Goal: Task Accomplishment & Management: Manage account settings

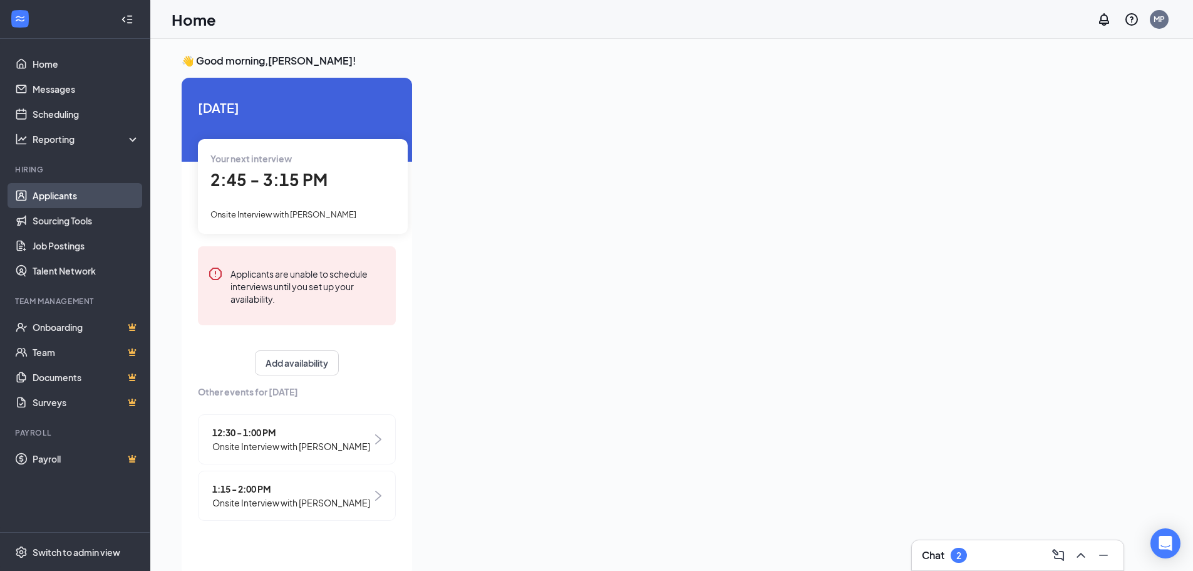
click at [96, 191] on link "Applicants" at bounding box center [86, 195] width 107 height 25
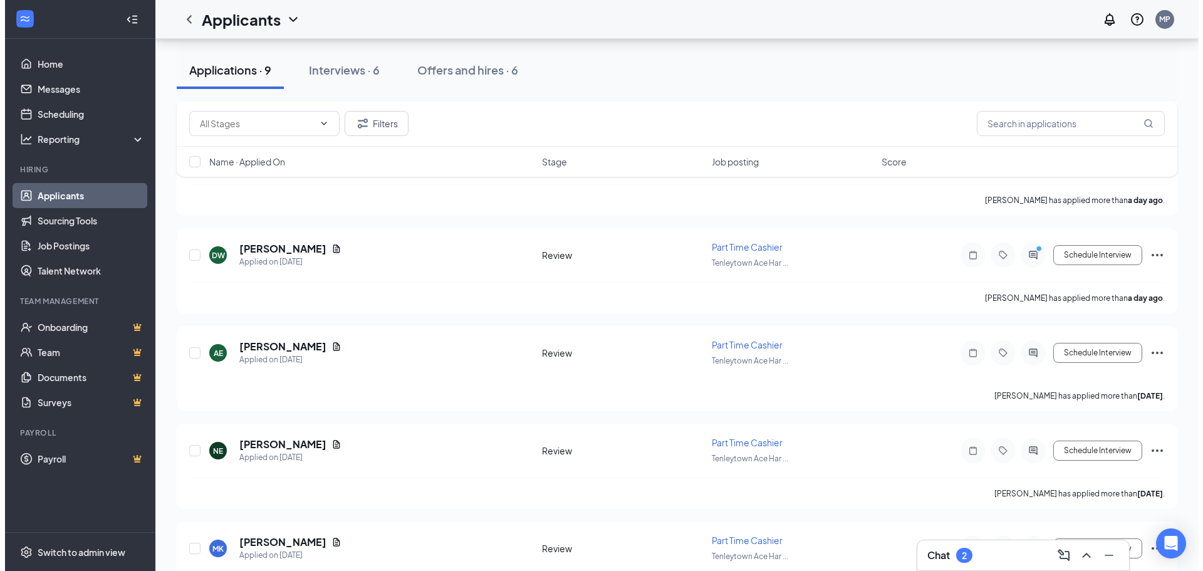
scroll to position [376, 0]
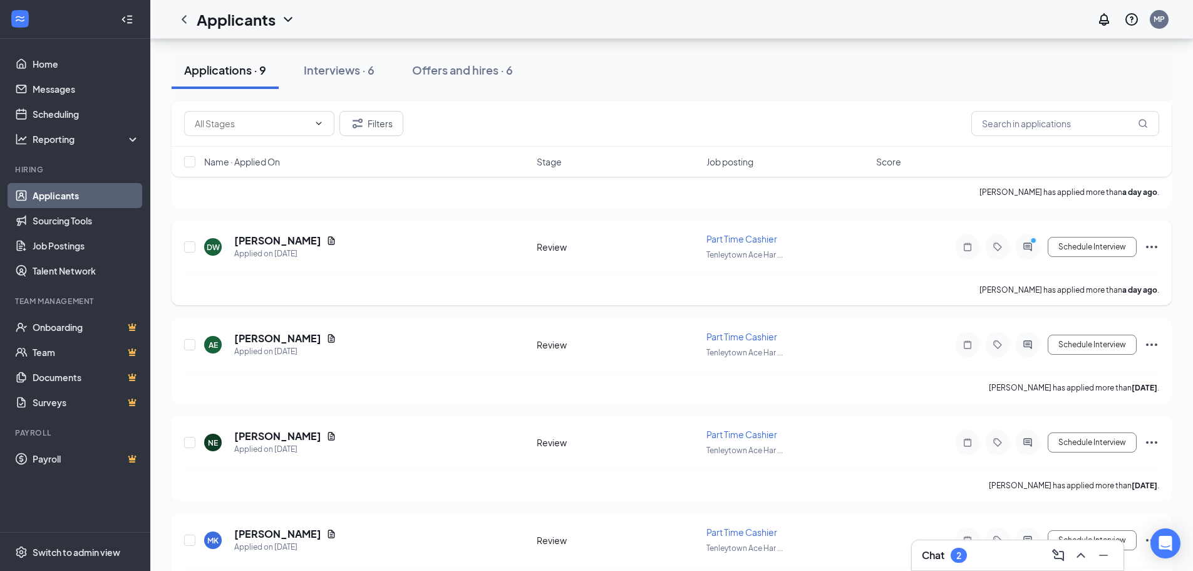
click at [1030, 244] on icon "PrimaryDot" at bounding box center [1035, 242] width 15 height 10
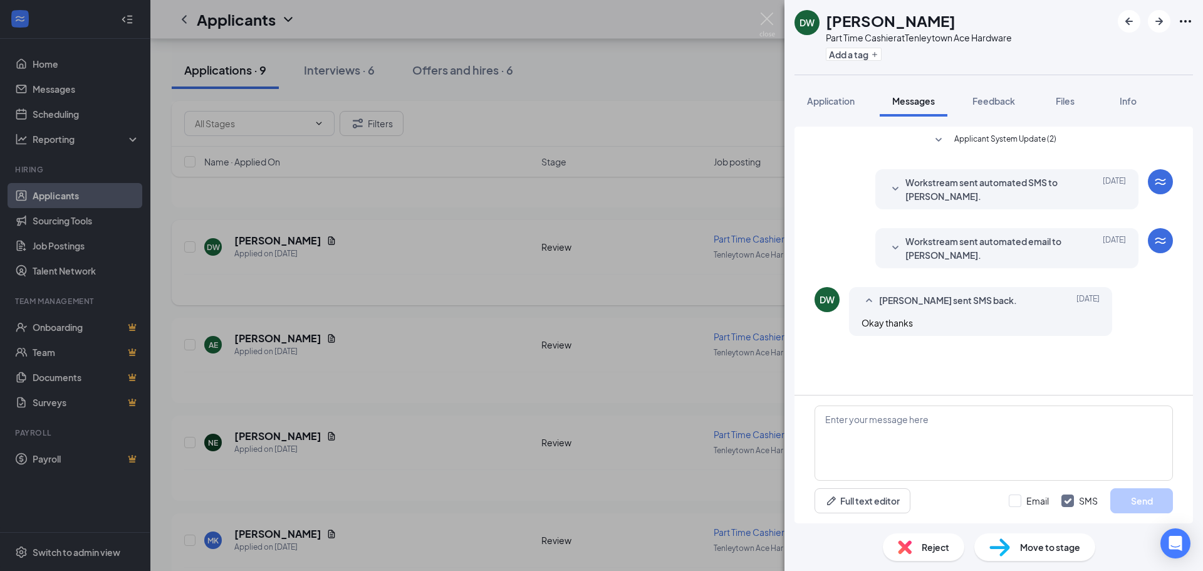
click at [913, 352] on div "Applicant System Update (2) Workstream sent automated SMS to [PERSON_NAME]. [DA…" at bounding box center [993, 261] width 398 height 268
drag, startPoint x: 879, startPoint y: 141, endPoint x: 888, endPoint y: 120, distance: 22.8
click at [888, 120] on div "Applicant System Update (2) Workstream sent automated SMS to [PERSON_NAME]. [DA…" at bounding box center [993, 320] width 418 height 407
click at [926, 156] on div "Applicant System Update (2) Workstream sent automated SMS to [PERSON_NAME]. [DA…" at bounding box center [993, 238] width 358 height 222
drag, startPoint x: 946, startPoint y: 137, endPoint x: 971, endPoint y: 148, distance: 28.0
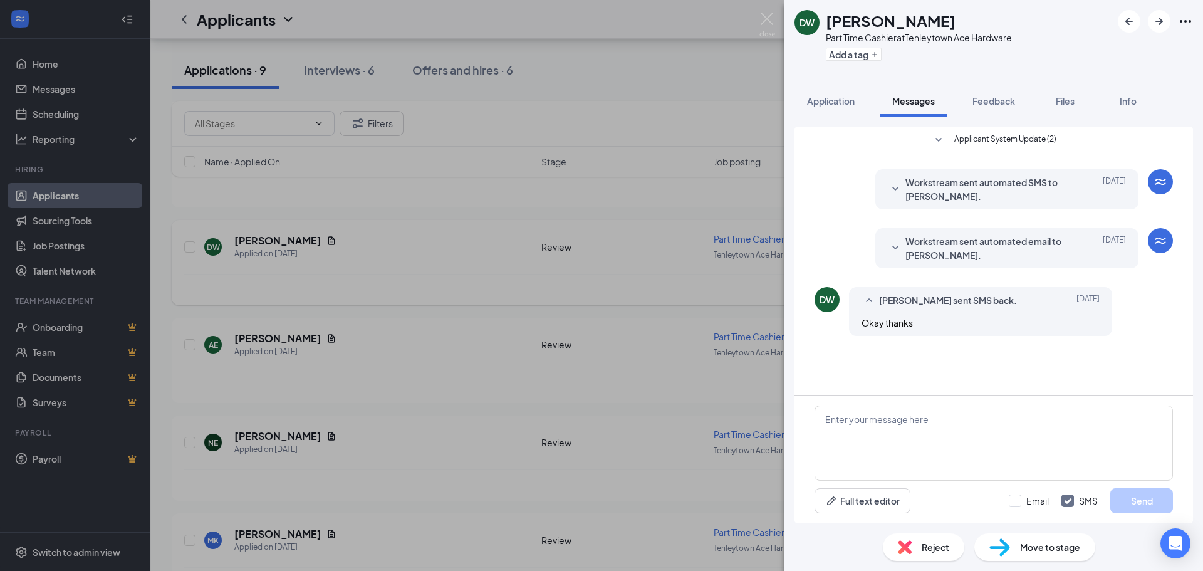
click at [946, 137] on button "Applicant System Update (2)" at bounding box center [993, 140] width 125 height 15
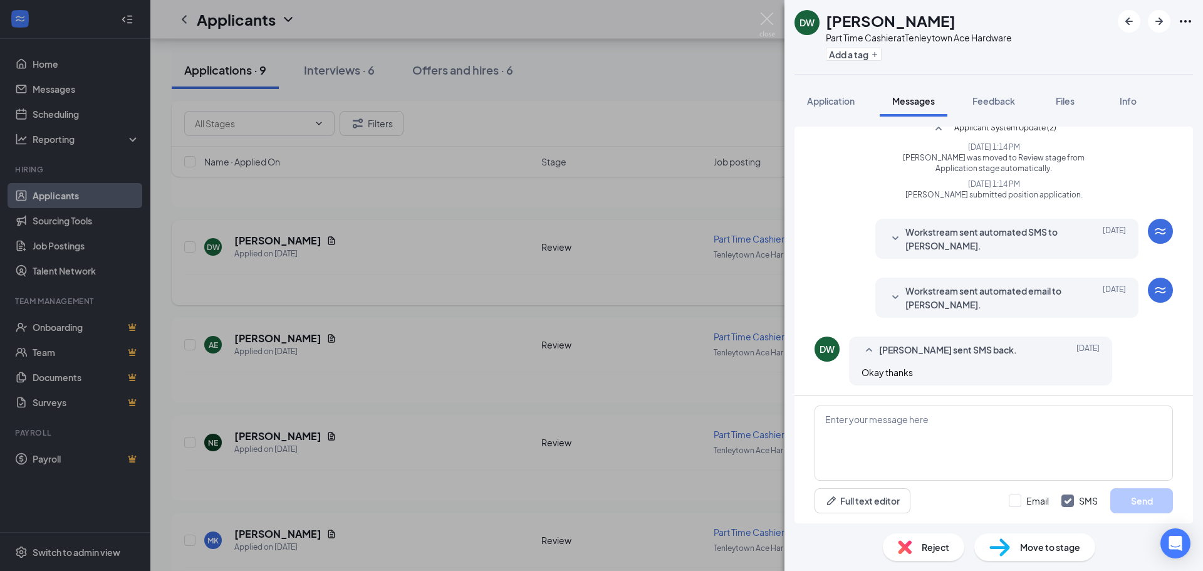
scroll to position [14, 0]
click at [946, 287] on span "Workstream sent automated email to [PERSON_NAME]." at bounding box center [987, 295] width 164 height 28
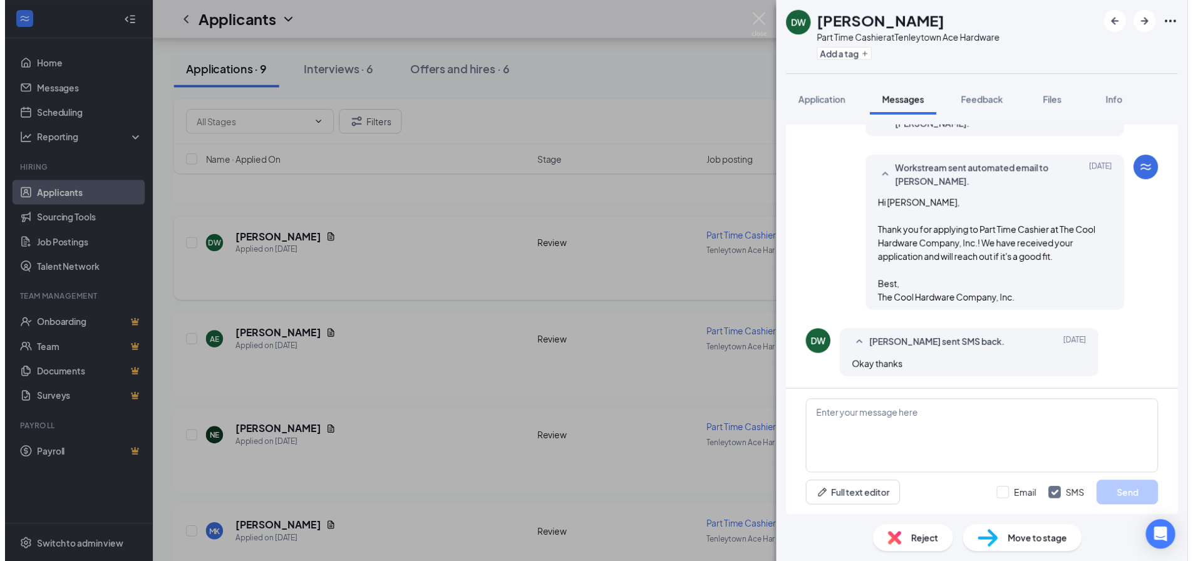
scroll to position [132, 0]
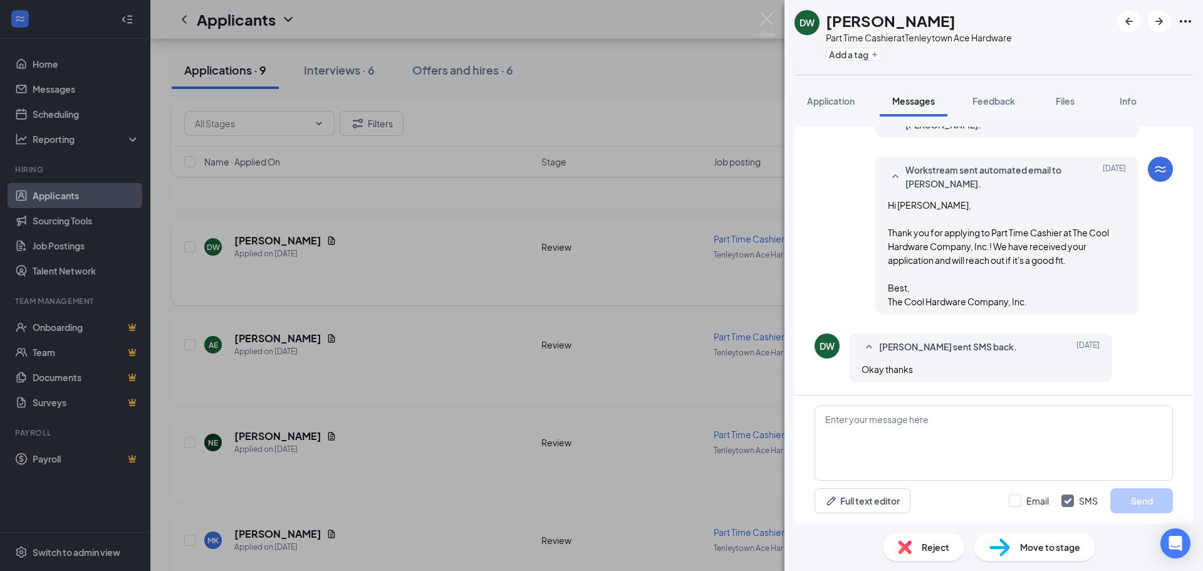
click at [641, 71] on div "DW [PERSON_NAME] Part Time Cashier at Tenleytown Ace Hardware Add a tag Applica…" at bounding box center [601, 285] width 1203 height 571
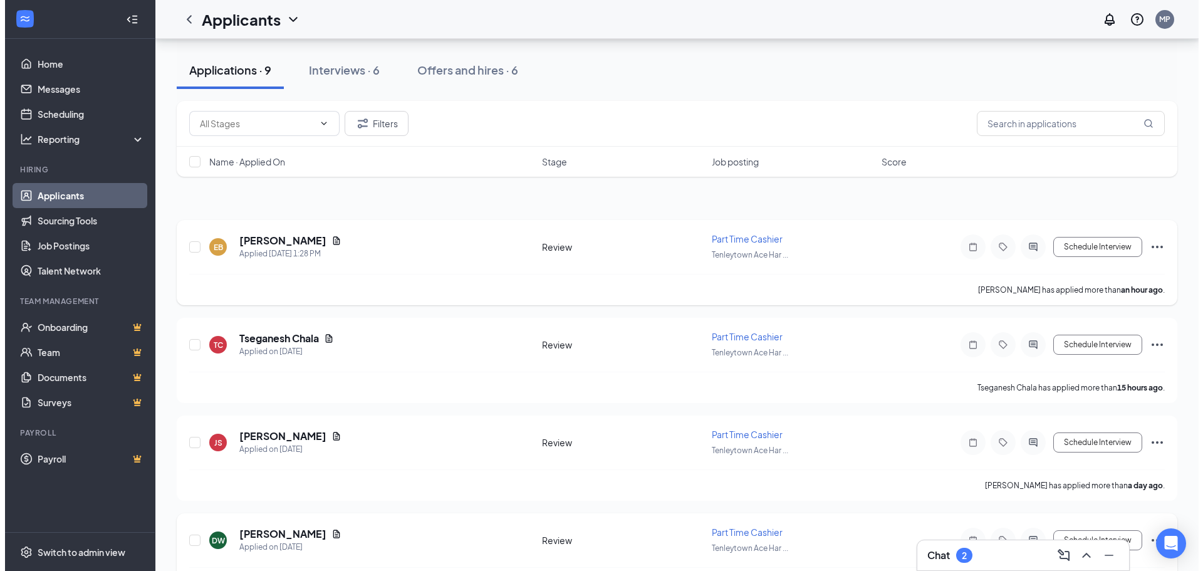
scroll to position [125, 0]
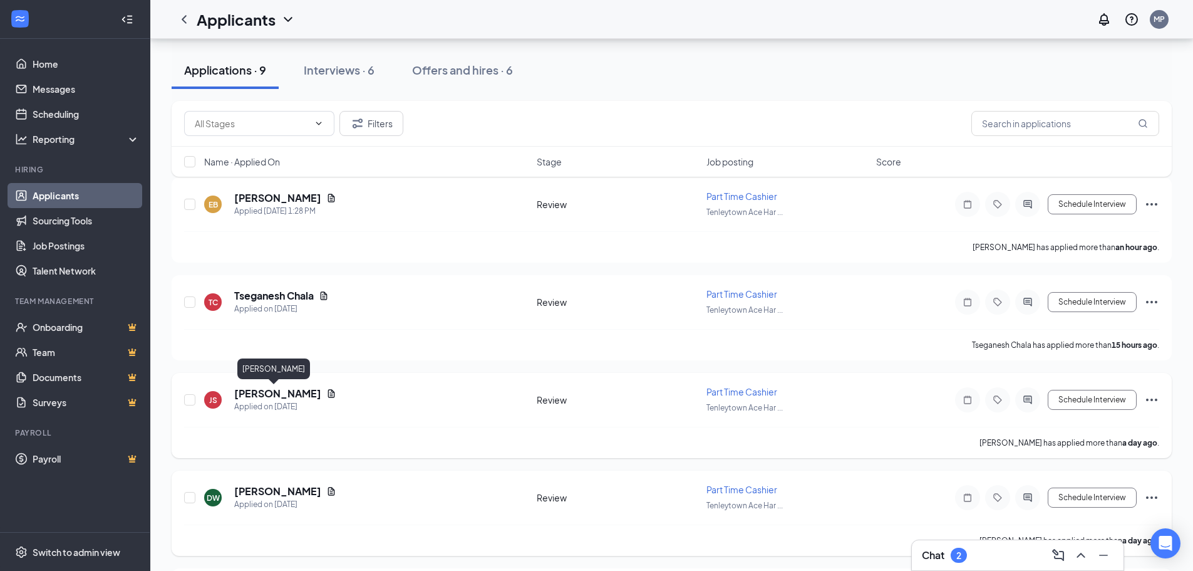
click at [279, 392] on h5 "[PERSON_NAME]" at bounding box center [277, 393] width 87 height 14
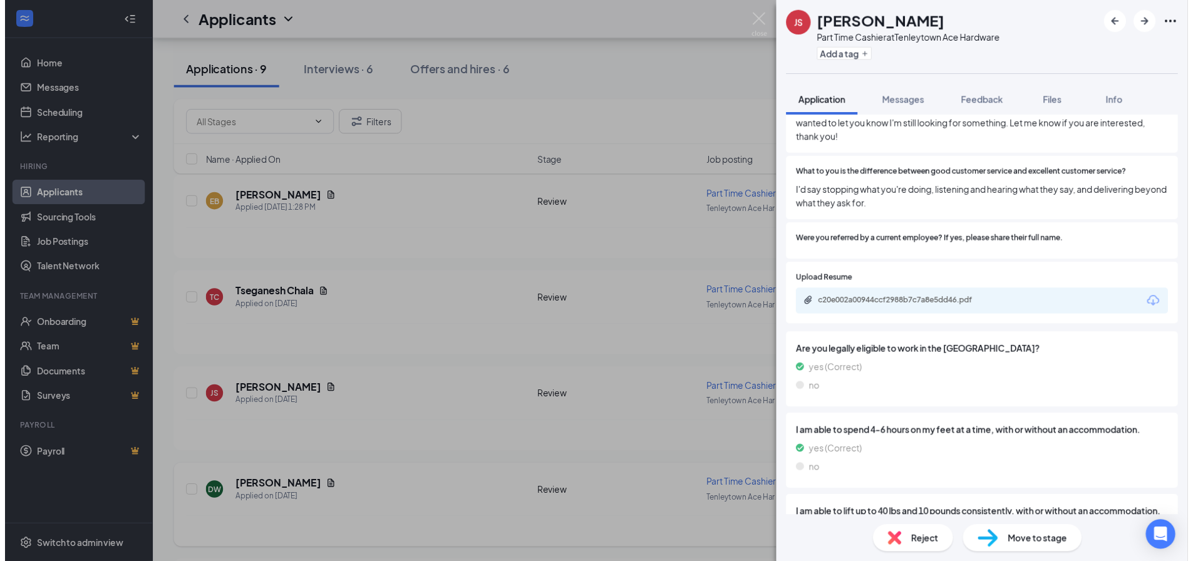
scroll to position [922, 0]
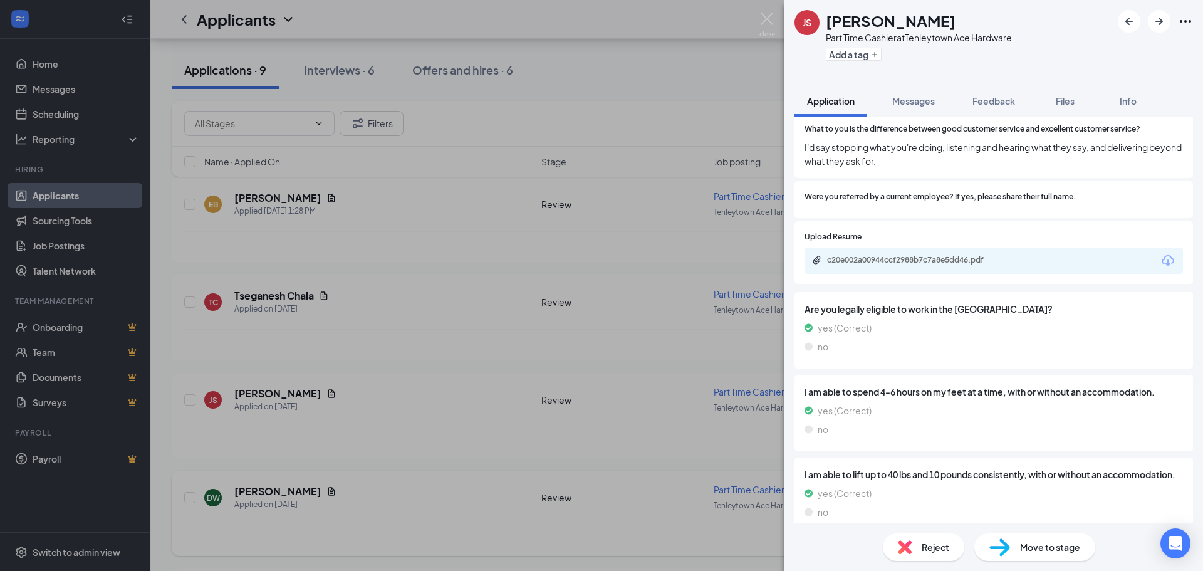
click at [579, 112] on div "JS [PERSON_NAME] Part Time Cashier at [GEOGRAPHIC_DATA] Ace Hardware Add a tag …" at bounding box center [601, 285] width 1203 height 571
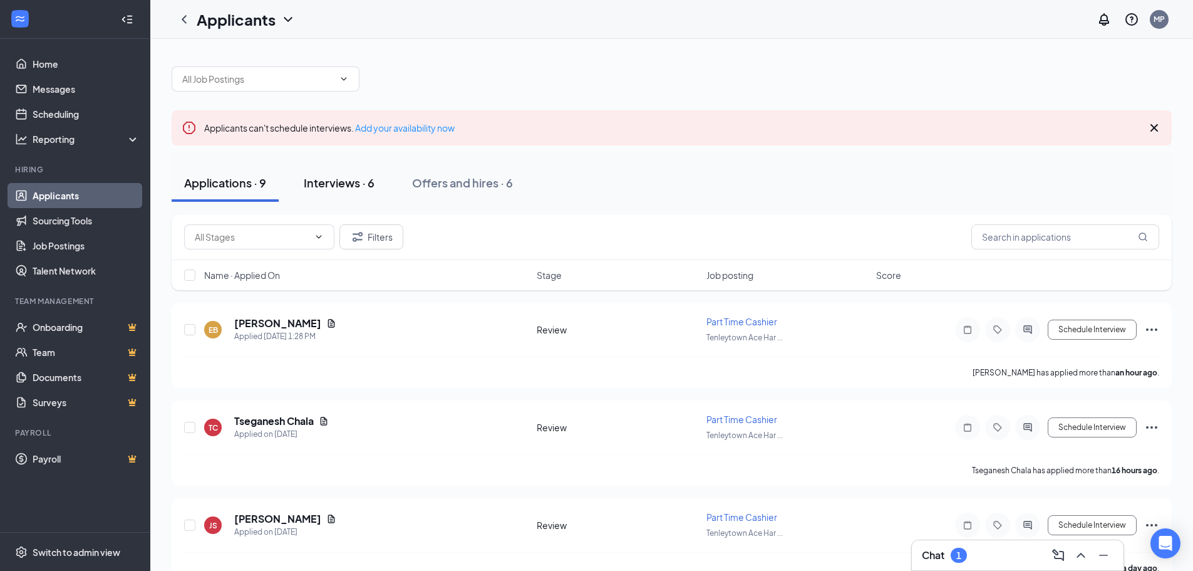
click at [346, 177] on div "Interviews · 6" at bounding box center [339, 183] width 71 height 16
